Goal: Information Seeking & Learning: Learn about a topic

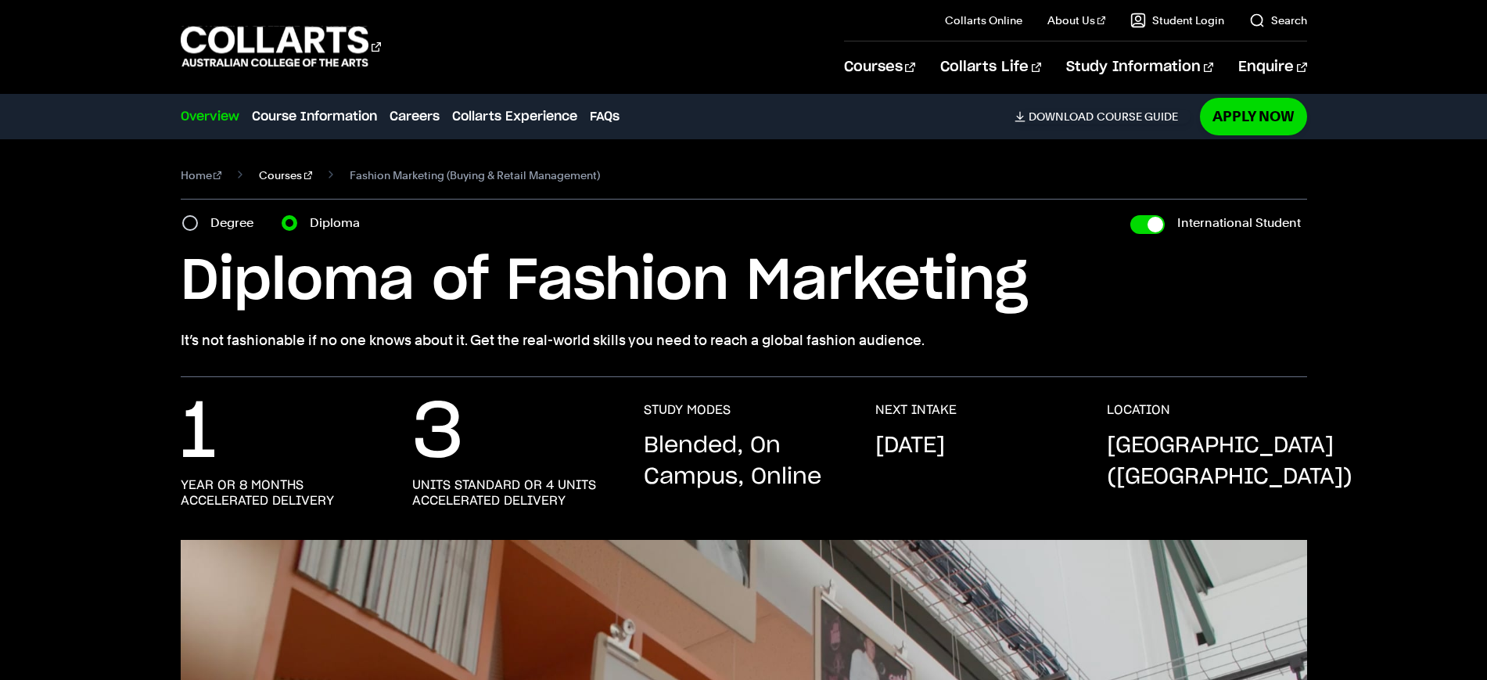
click at [282, 177] on link "Courses" at bounding box center [285, 175] width 53 height 22
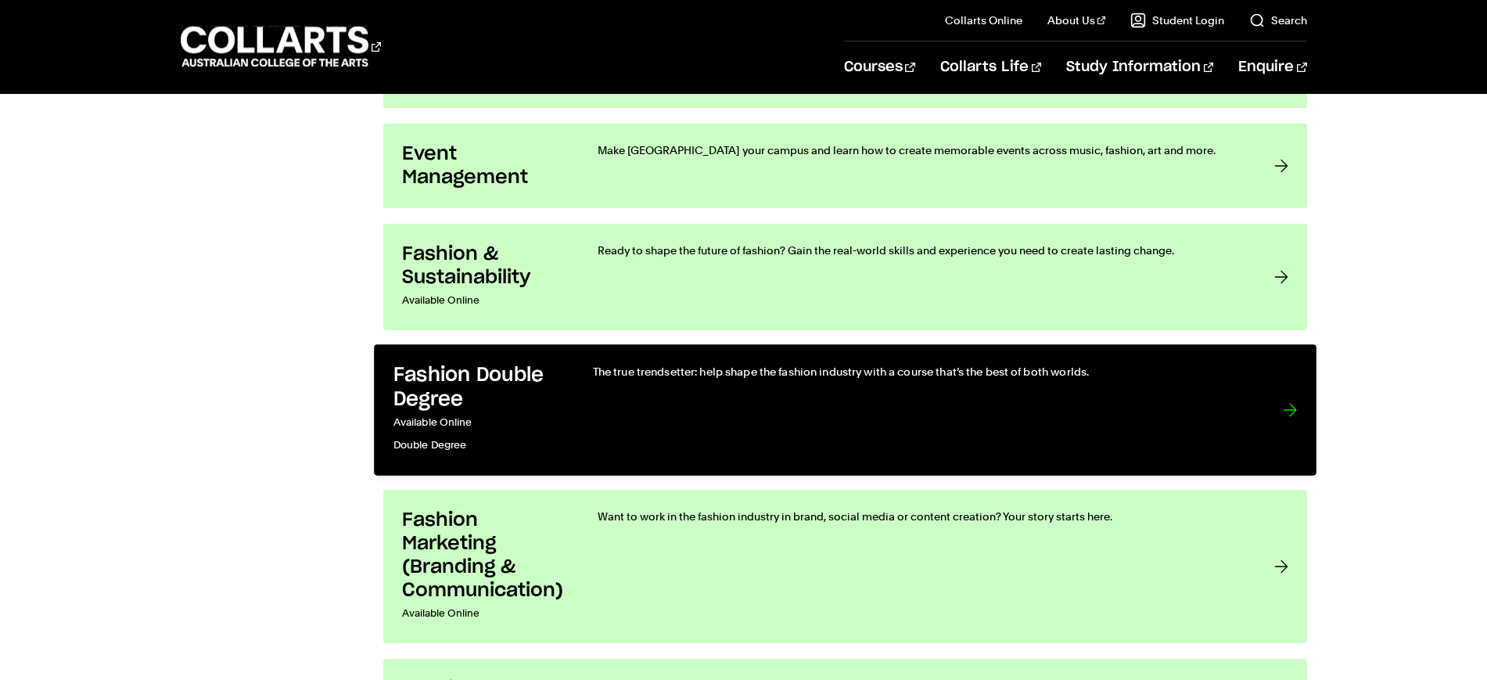
scroll to position [1662, 0]
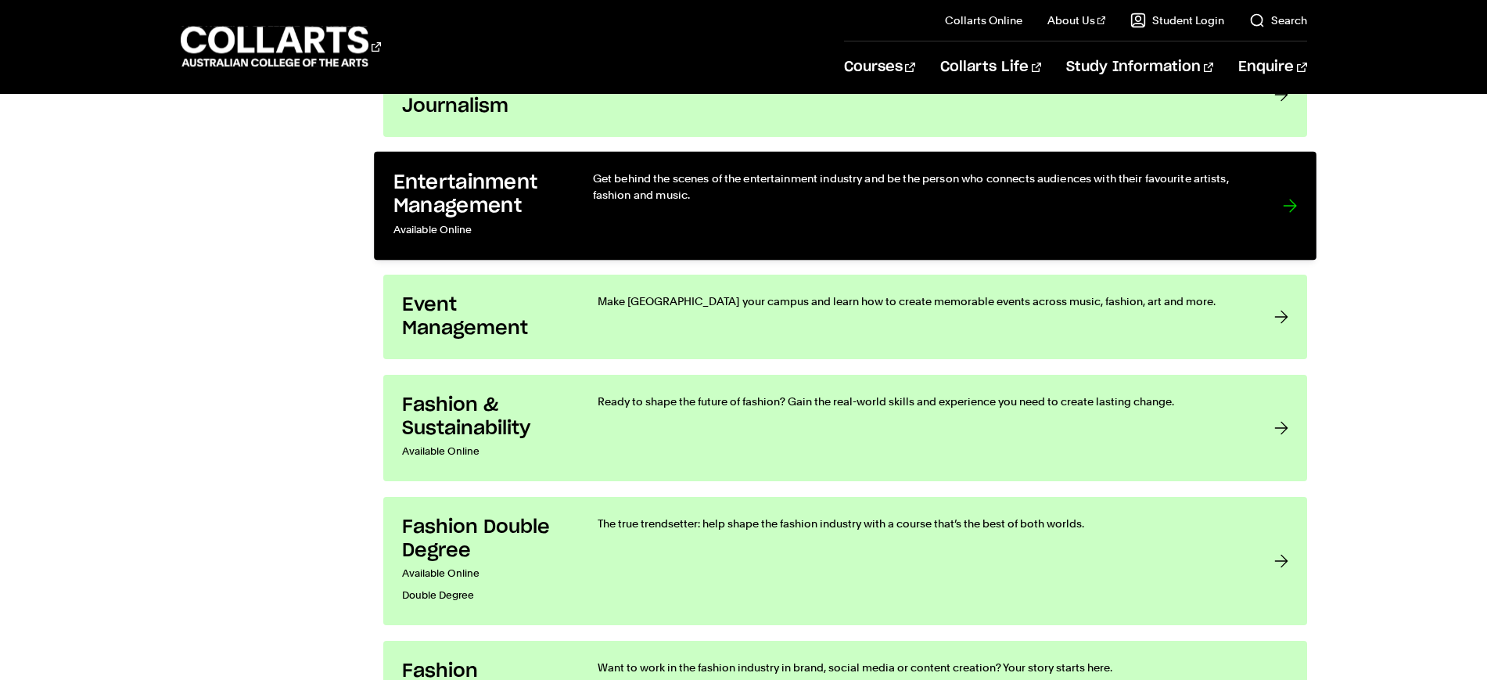
click at [531, 219] on p "Available Online" at bounding box center [476, 230] width 167 height 23
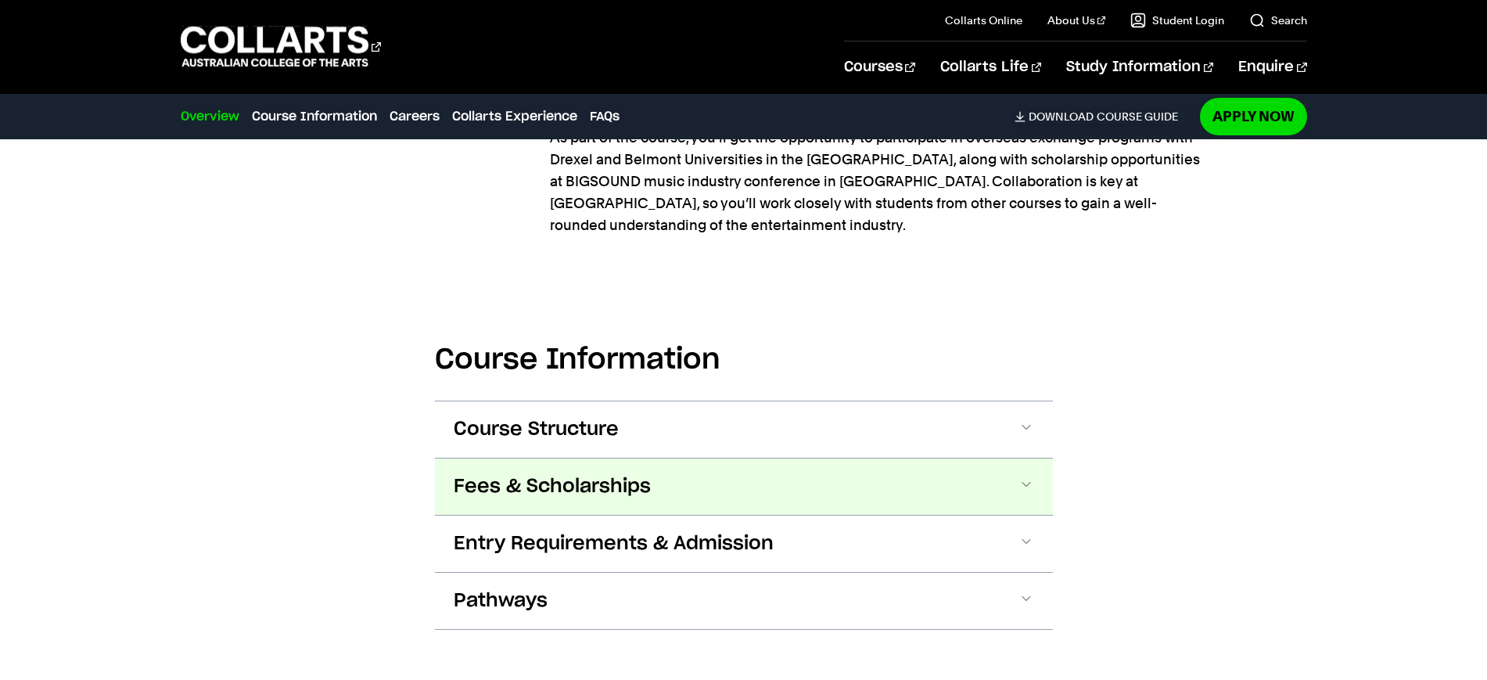
click at [682, 458] on button "Fees & Scholarships" at bounding box center [744, 486] width 618 height 56
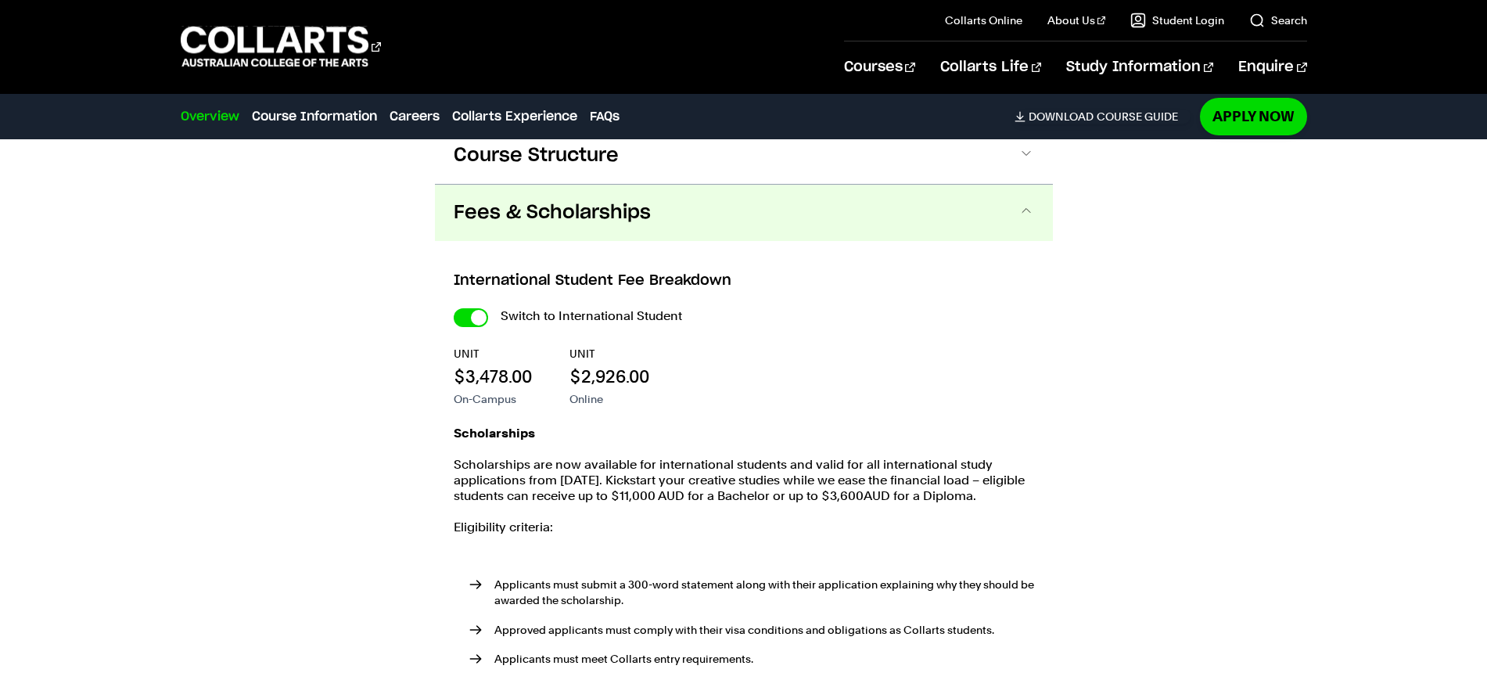
scroll to position [2523, 0]
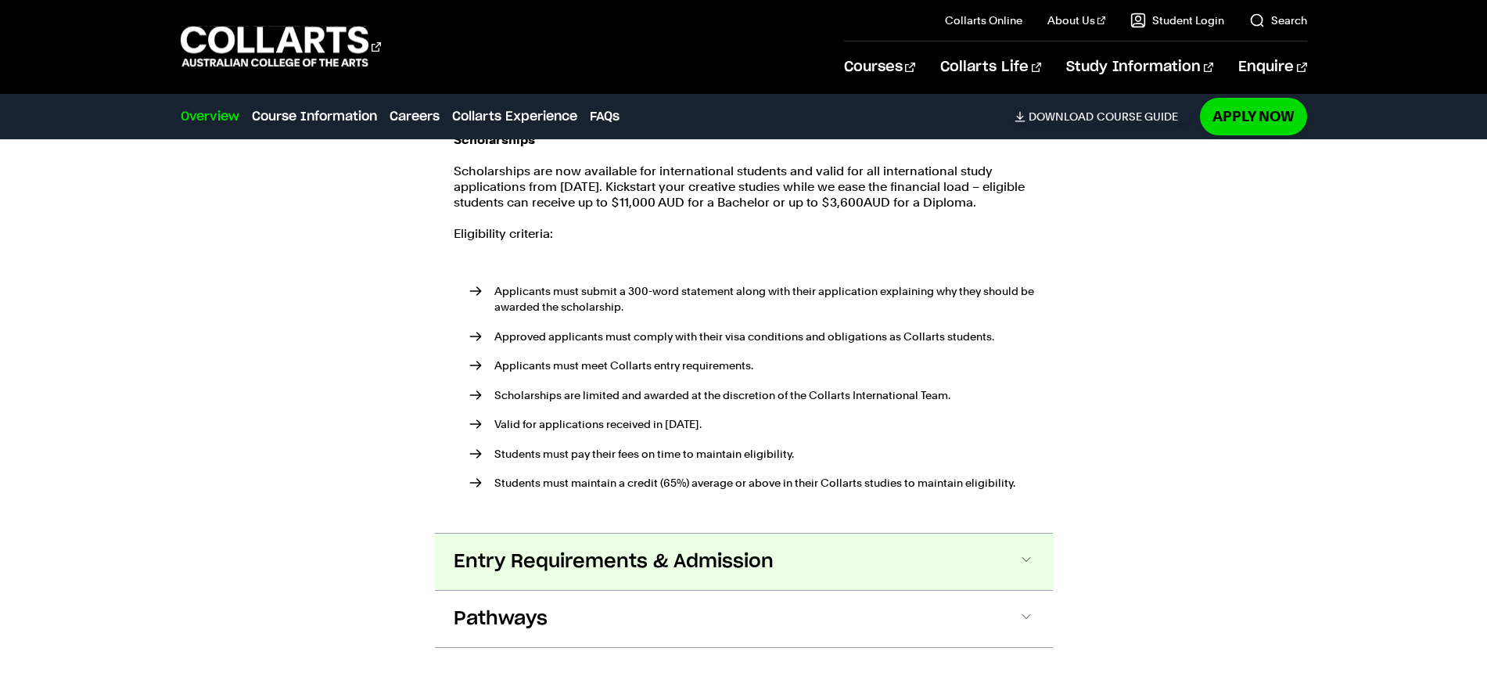
click at [687, 549] on span "Entry Requirements & Admission" at bounding box center [614, 561] width 320 height 25
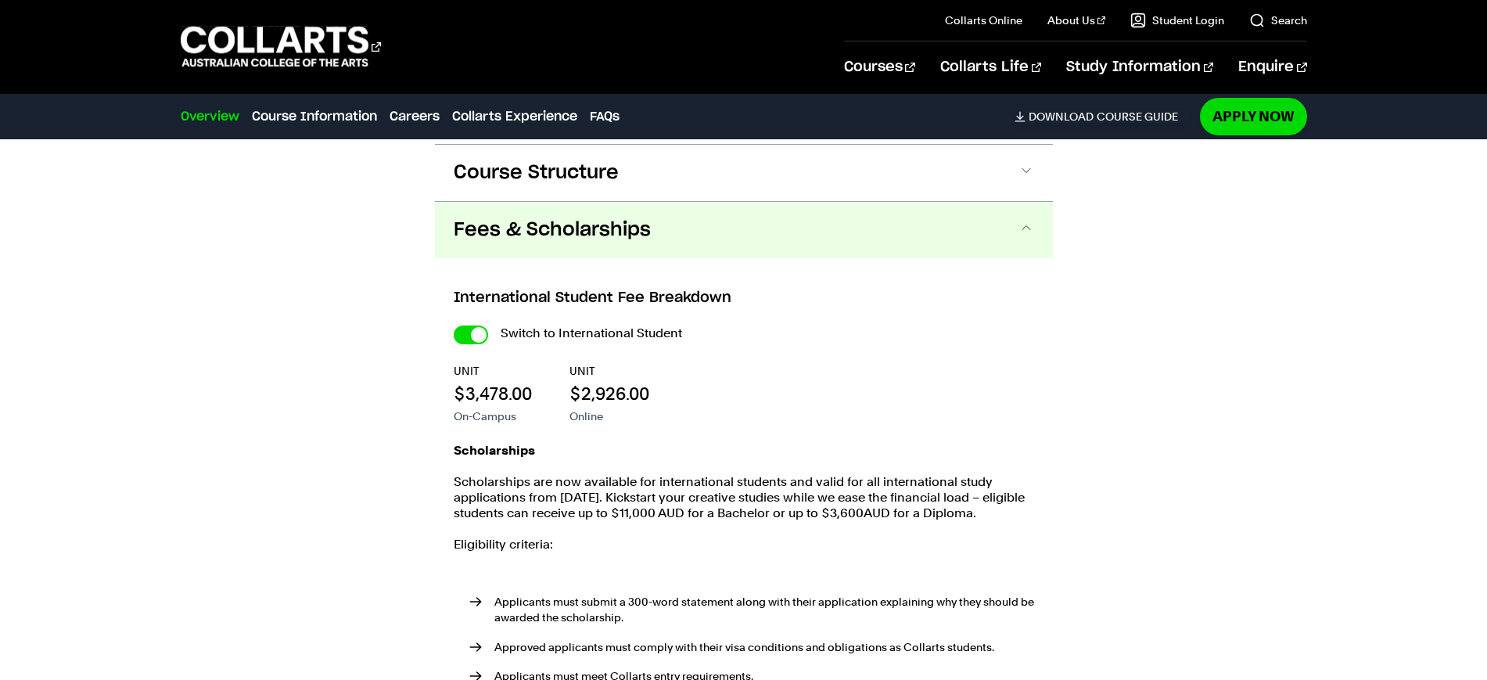
scroll to position [2187, 0]
